Goal: Information Seeking & Learning: Stay updated

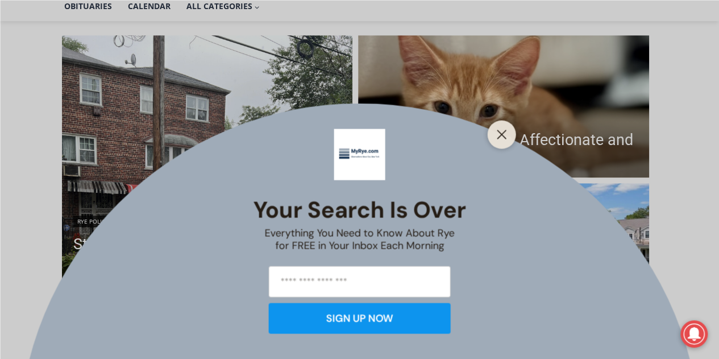
scroll to position [295, 0]
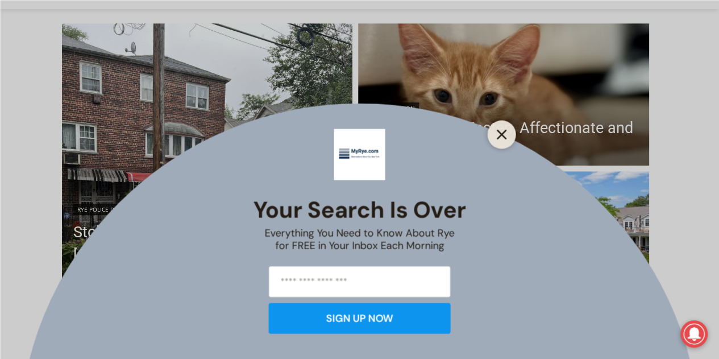
click at [501, 130] on icon "Close" at bounding box center [502, 134] width 10 height 10
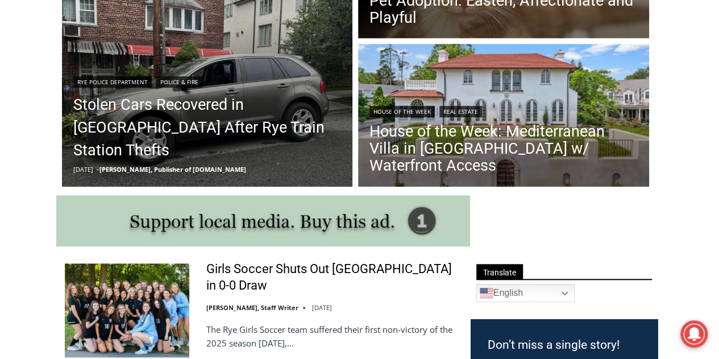
scroll to position [383, 0]
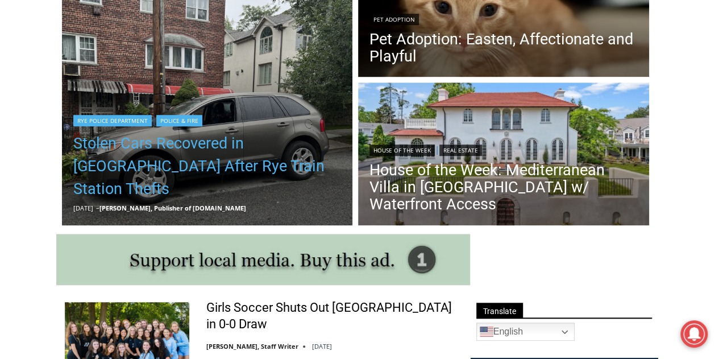
click at [196, 170] on link "Stolen Cars Recovered in [GEOGRAPHIC_DATA] After Rye Train Station Thefts" at bounding box center [207, 166] width 268 height 68
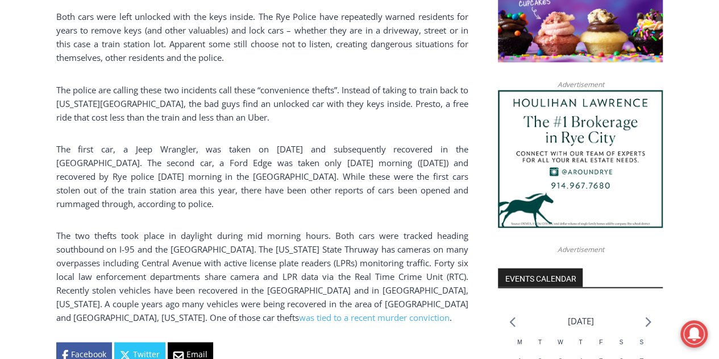
scroll to position [1027, 0]
